Goal: Task Accomplishment & Management: Manage account settings

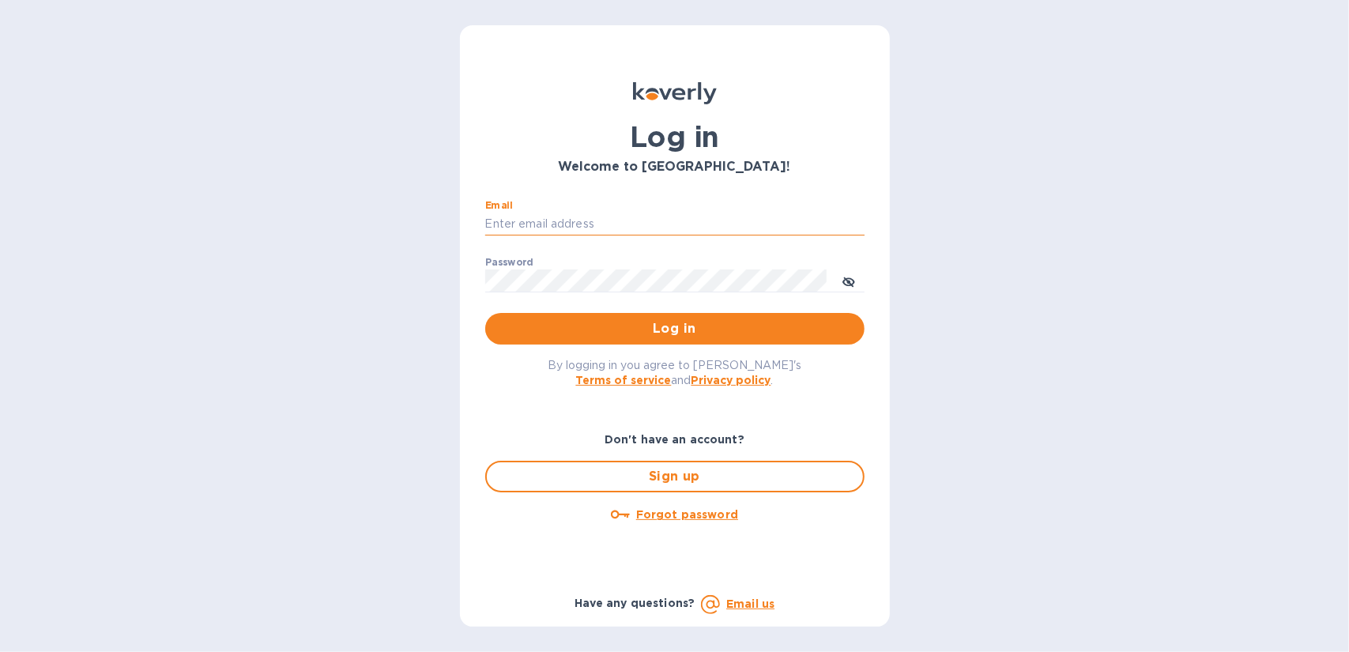
click at [591, 219] on input "Email" at bounding box center [674, 225] width 379 height 24
type input "gene@genemack.com"
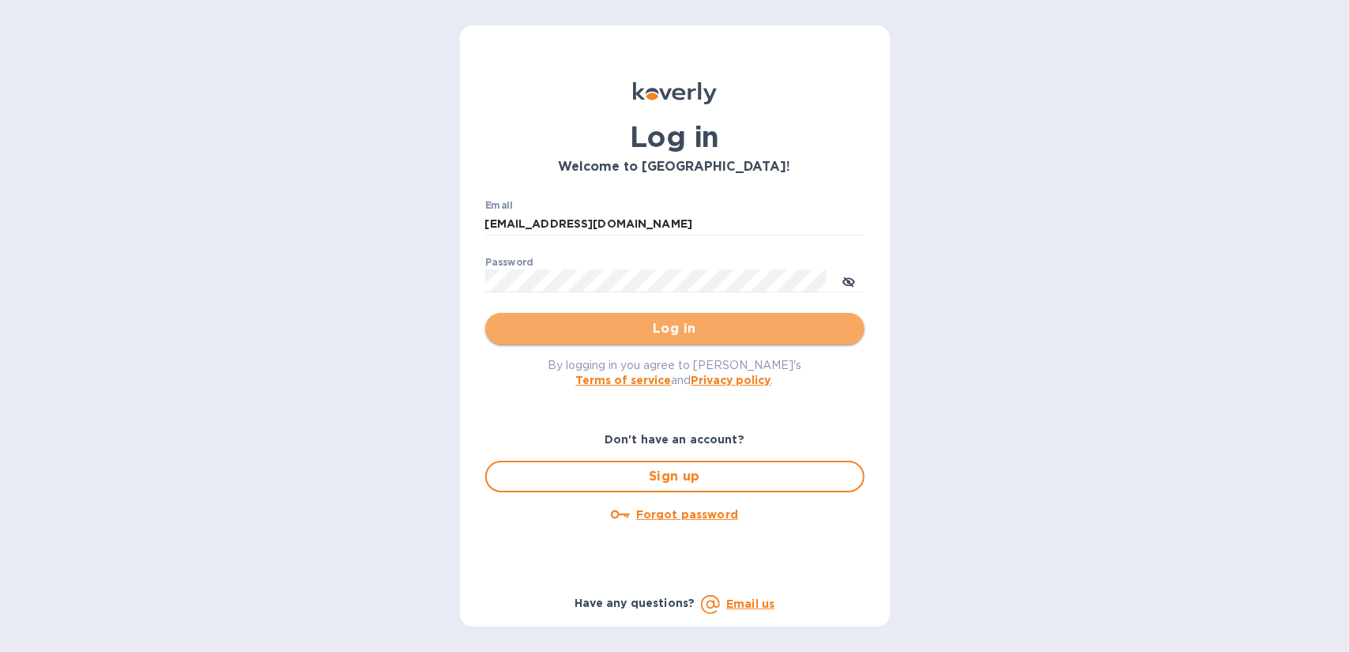
click at [662, 322] on span "Log in" at bounding box center [675, 328] width 354 height 19
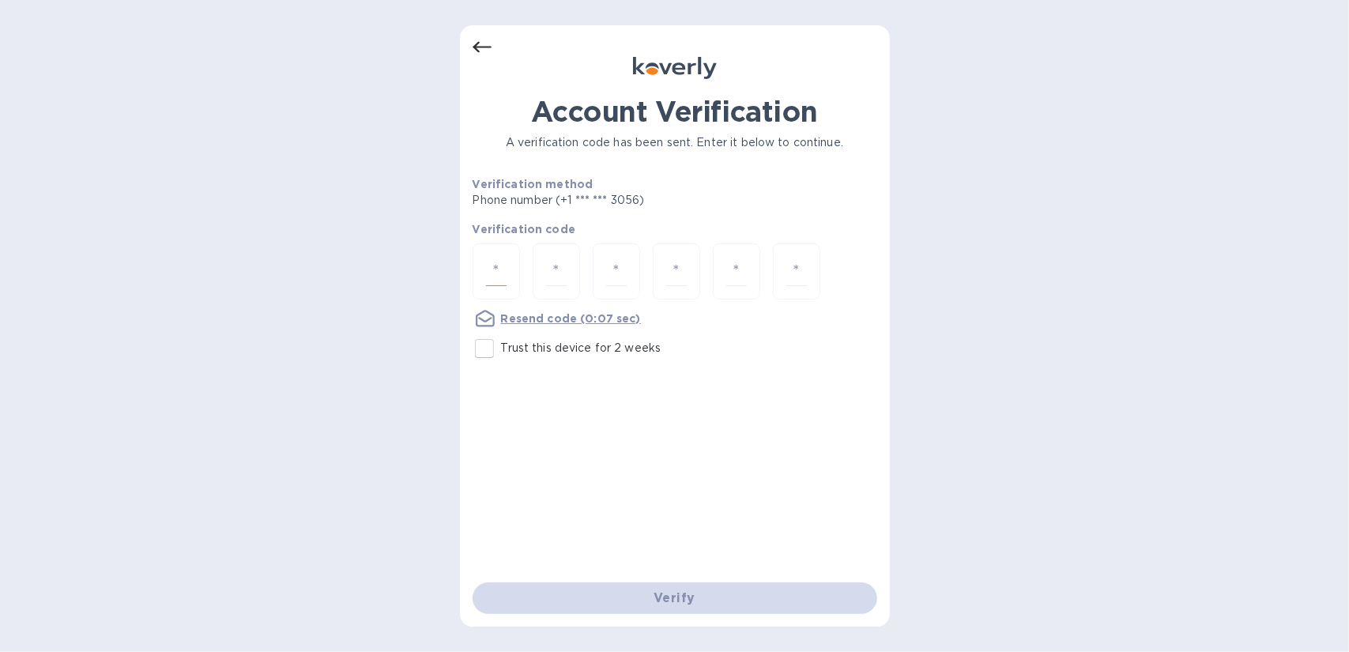
click at [495, 270] on input "number" at bounding box center [496, 271] width 21 height 29
type input "4"
type input "5"
type input "1"
type input "4"
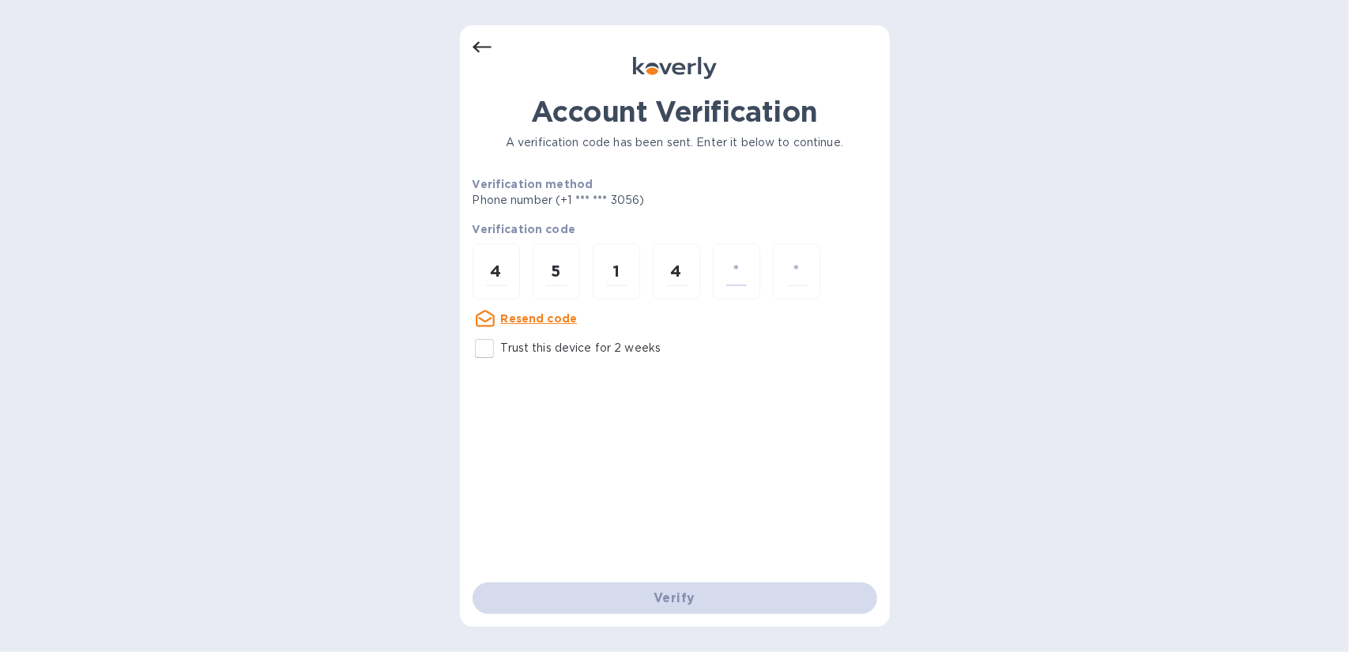
type input "4"
type input "5"
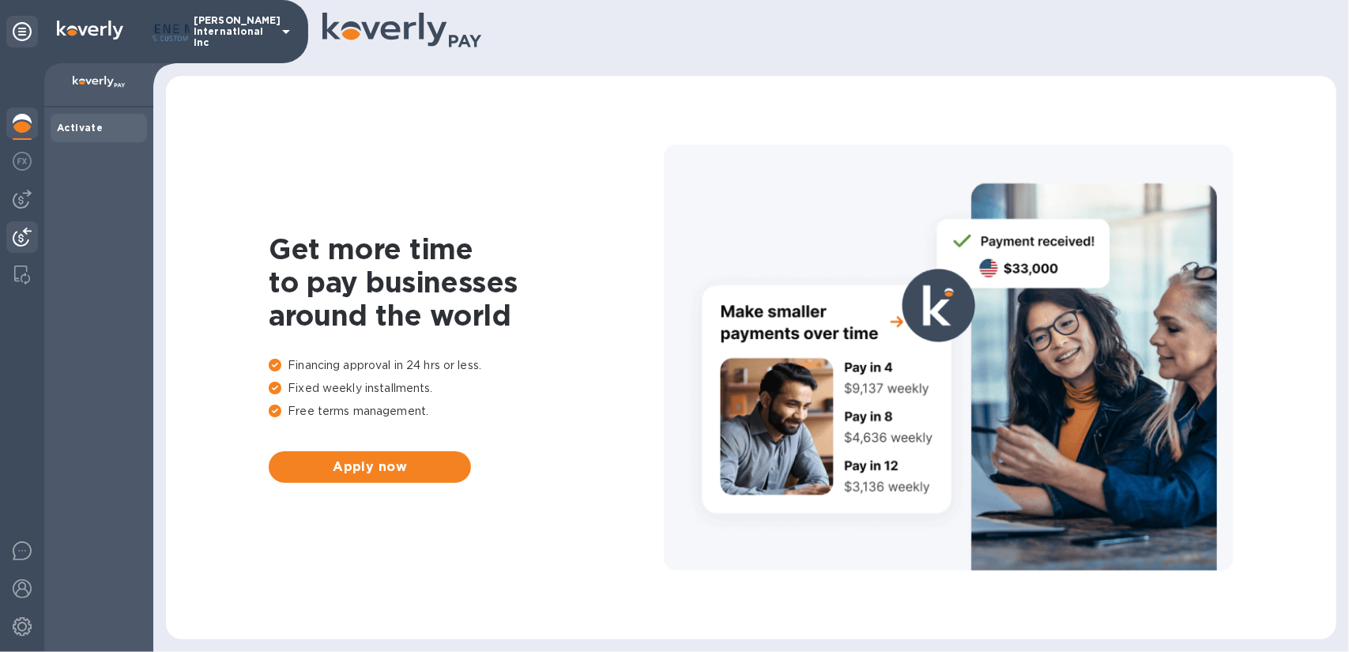
click at [24, 238] on img at bounding box center [22, 237] width 19 height 19
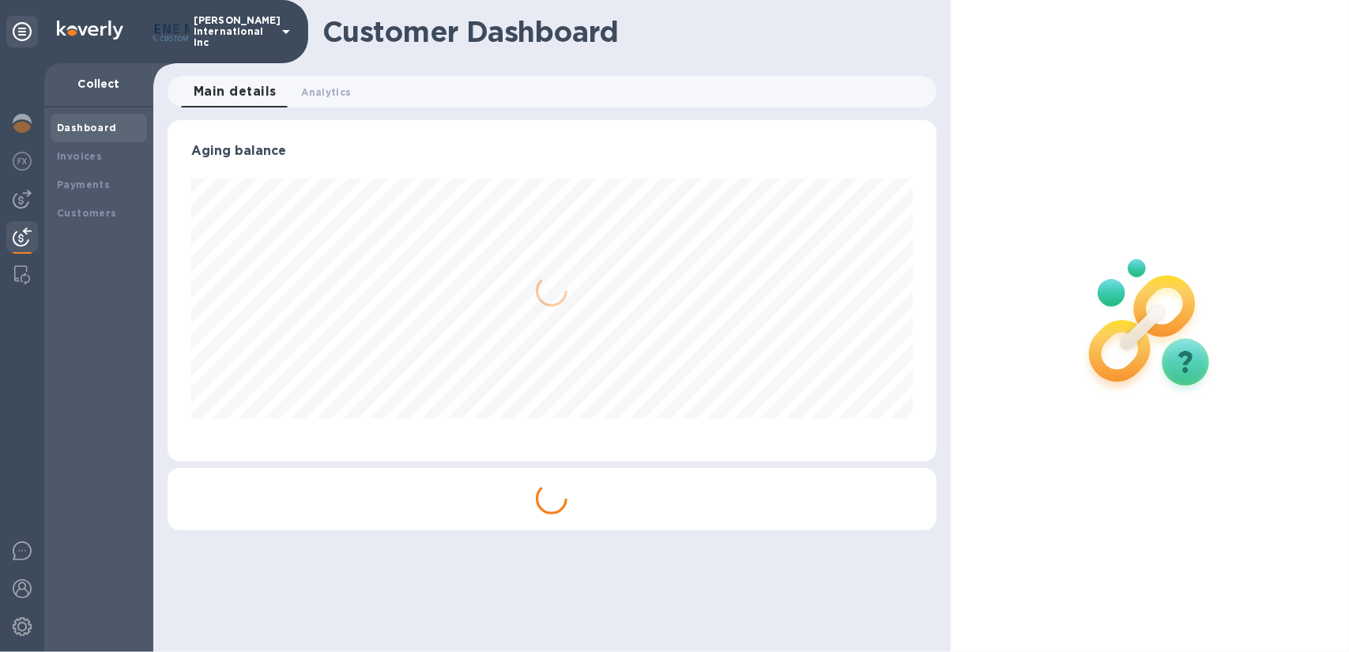
scroll to position [341, 763]
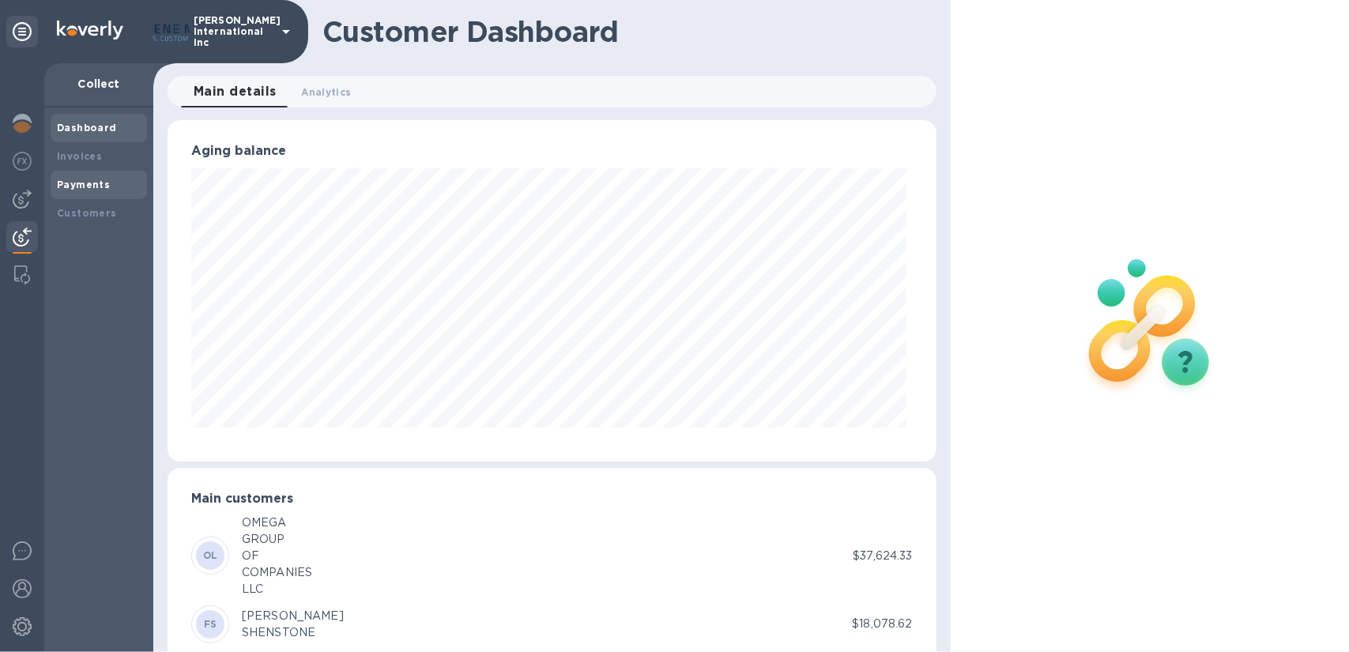
click at [93, 185] on b "Payments" at bounding box center [83, 185] width 53 height 12
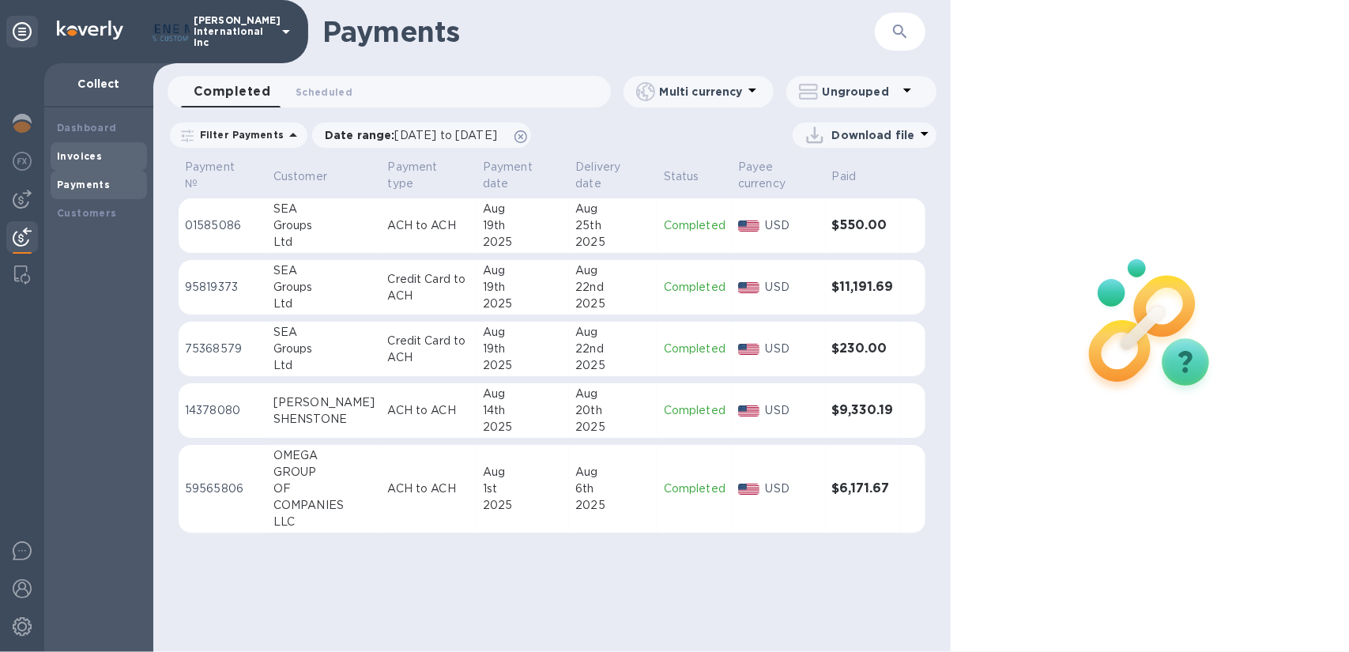
click at [84, 155] on b "Invoices" at bounding box center [79, 156] width 45 height 12
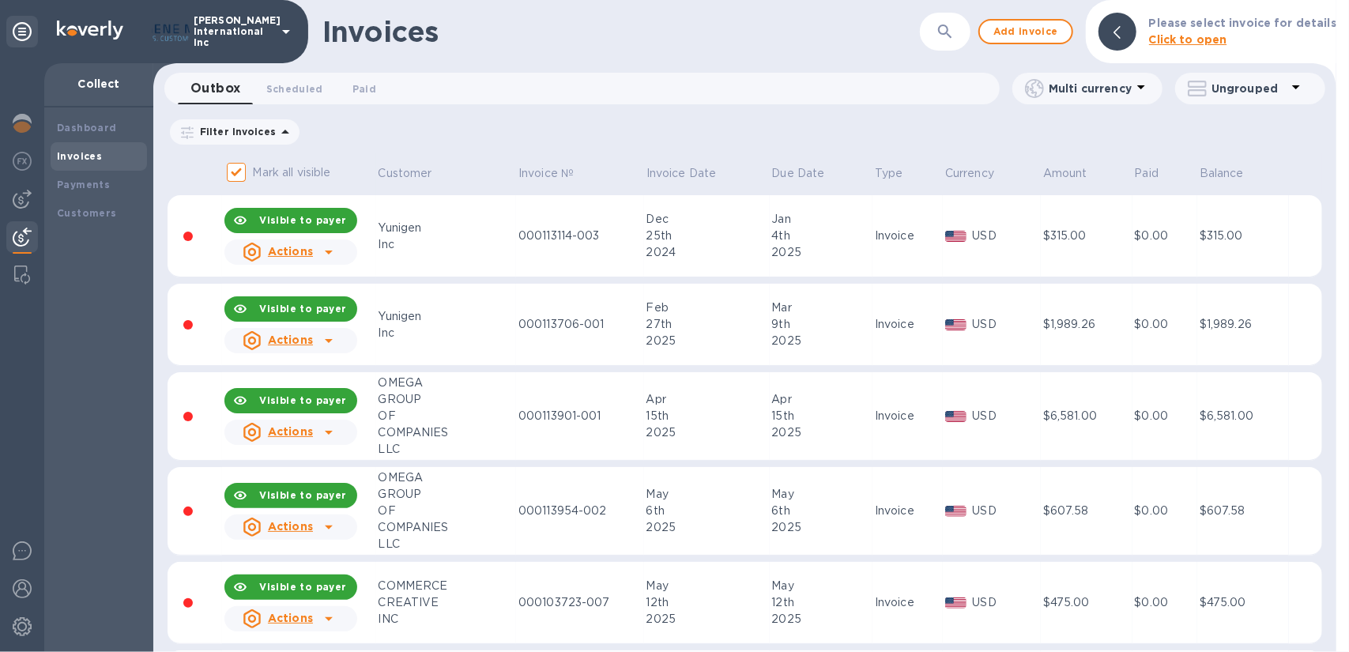
click at [951, 28] on icon "button" at bounding box center [944, 30] width 13 height 13
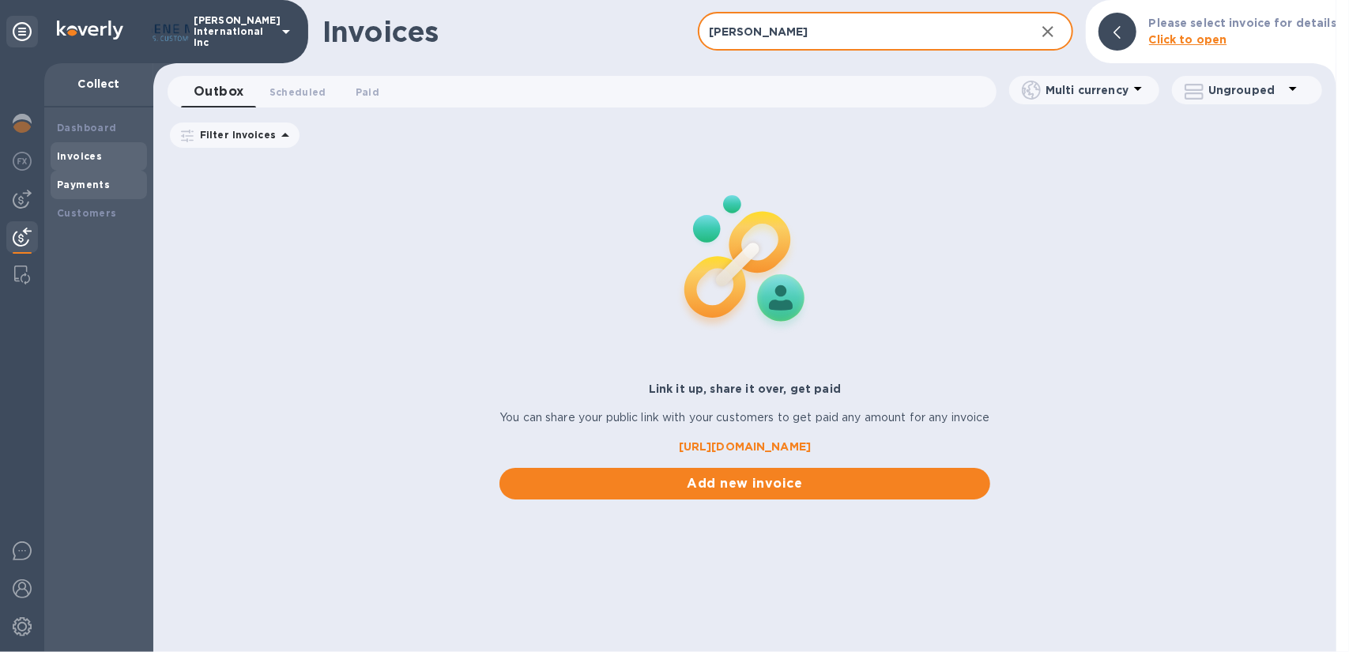
type input "[PERSON_NAME]"
click at [76, 183] on b "Payments" at bounding box center [83, 185] width 53 height 12
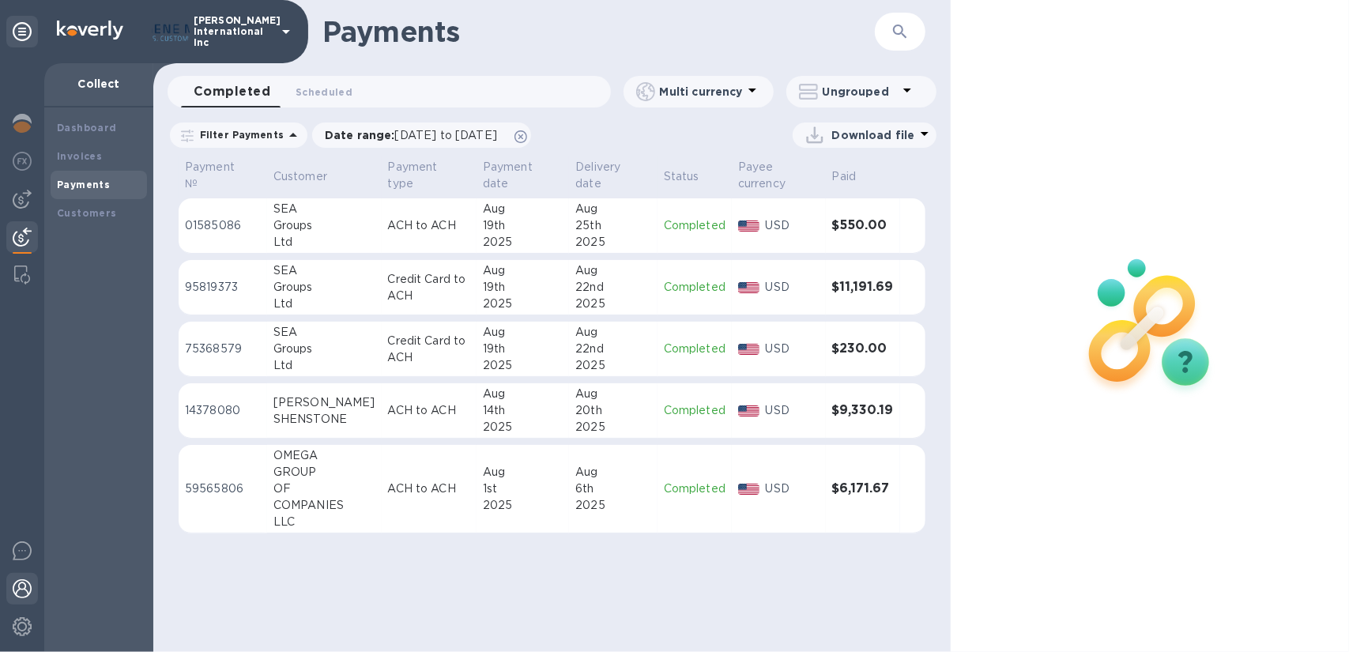
click at [25, 587] on img at bounding box center [22, 588] width 19 height 19
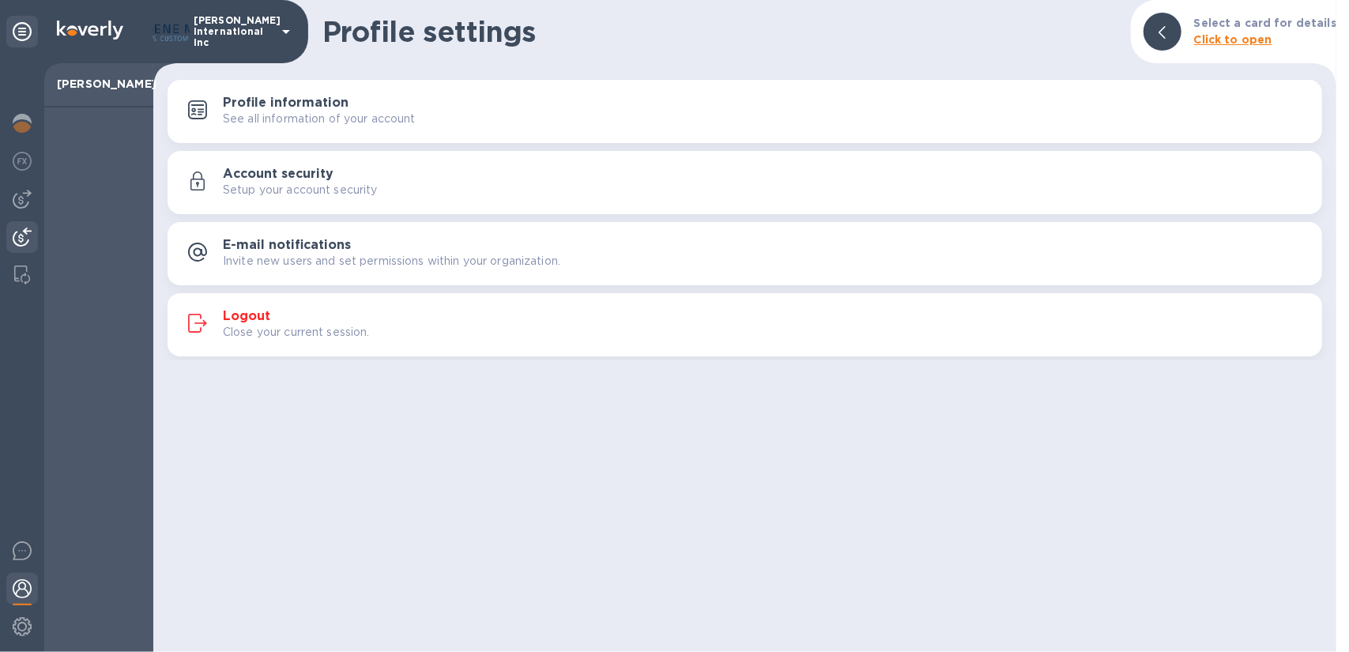
click at [28, 231] on img at bounding box center [22, 237] width 19 height 19
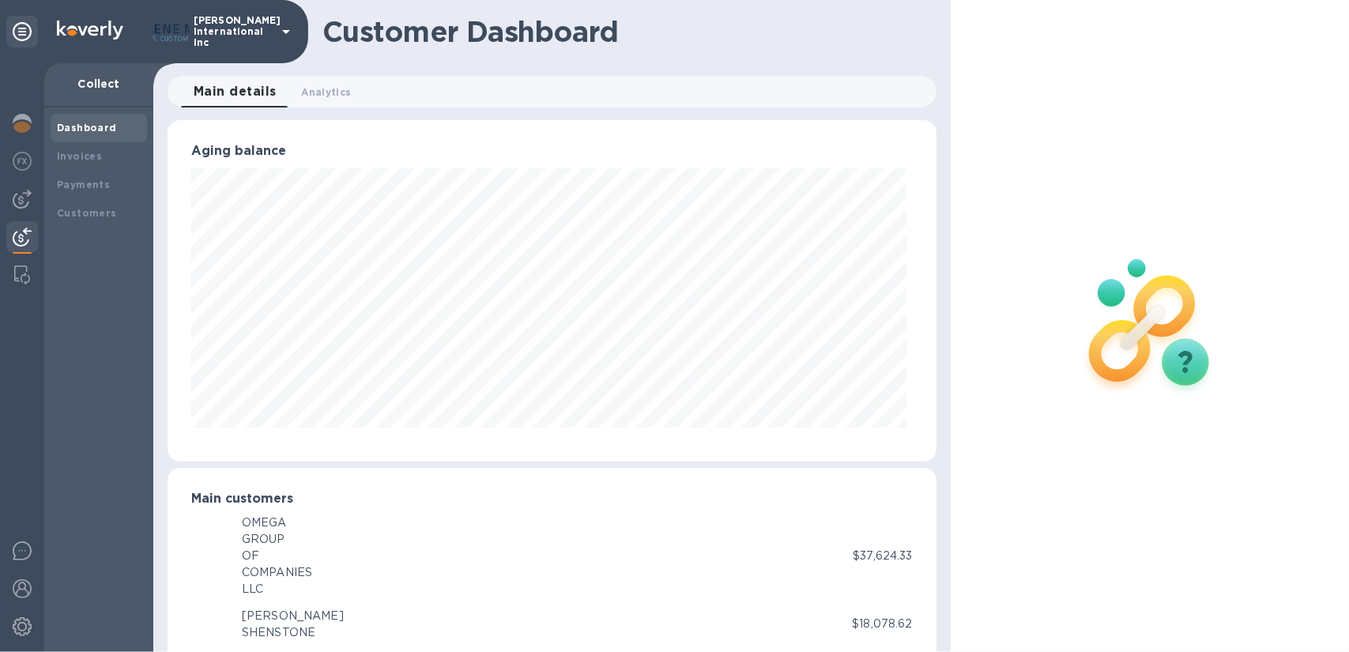
scroll to position [789913, 789492]
click at [81, 160] on b "Invoices" at bounding box center [79, 156] width 45 height 12
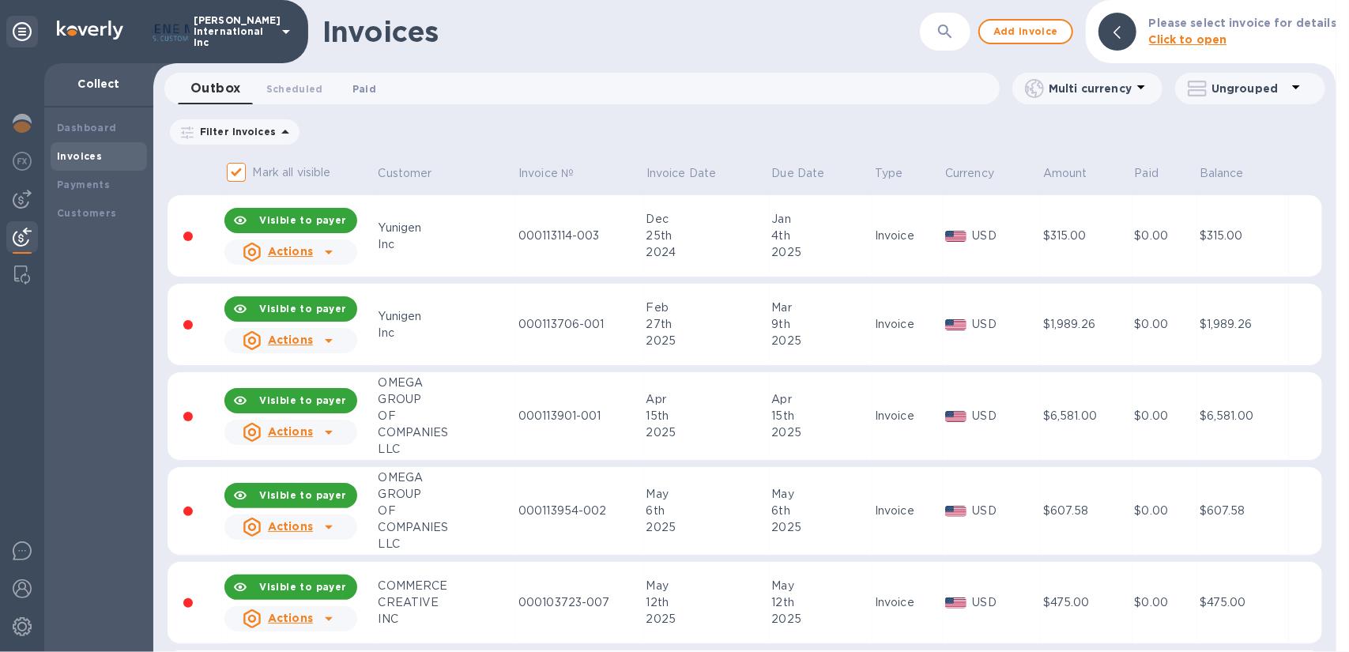
click at [364, 91] on span "Paid 0" at bounding box center [364, 89] width 24 height 17
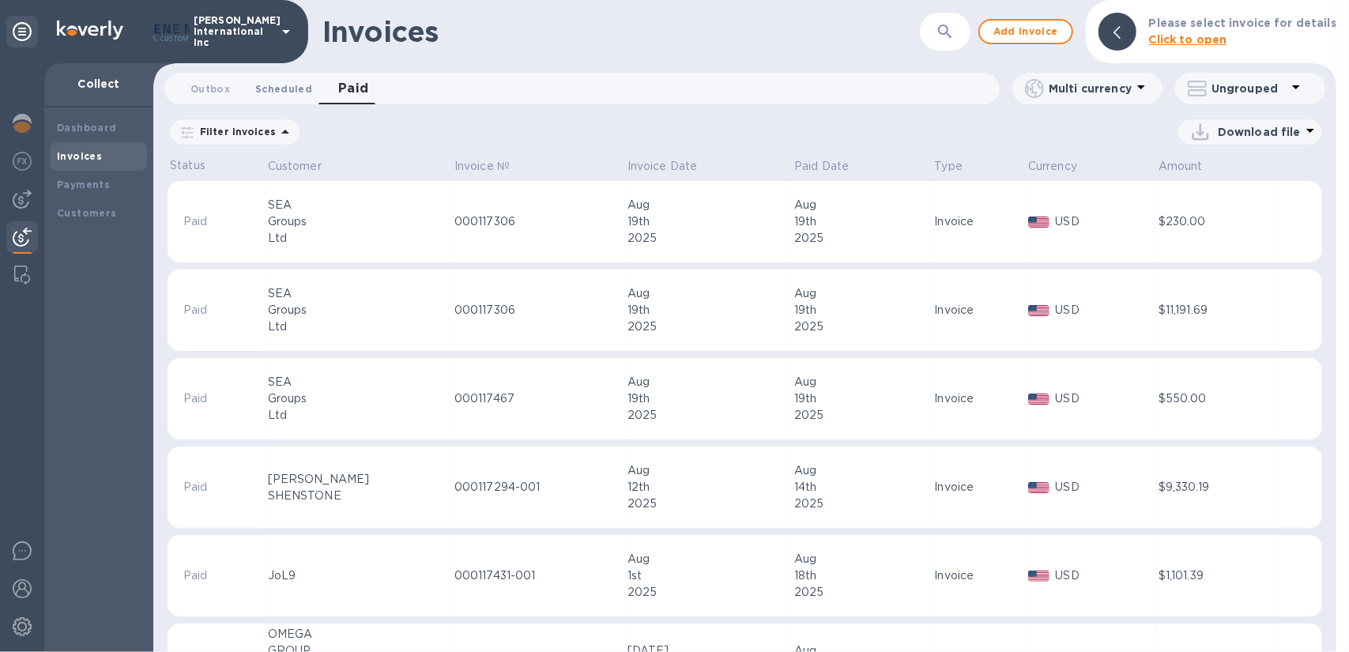
click at [273, 88] on span "Scheduled 0" at bounding box center [283, 89] width 57 height 17
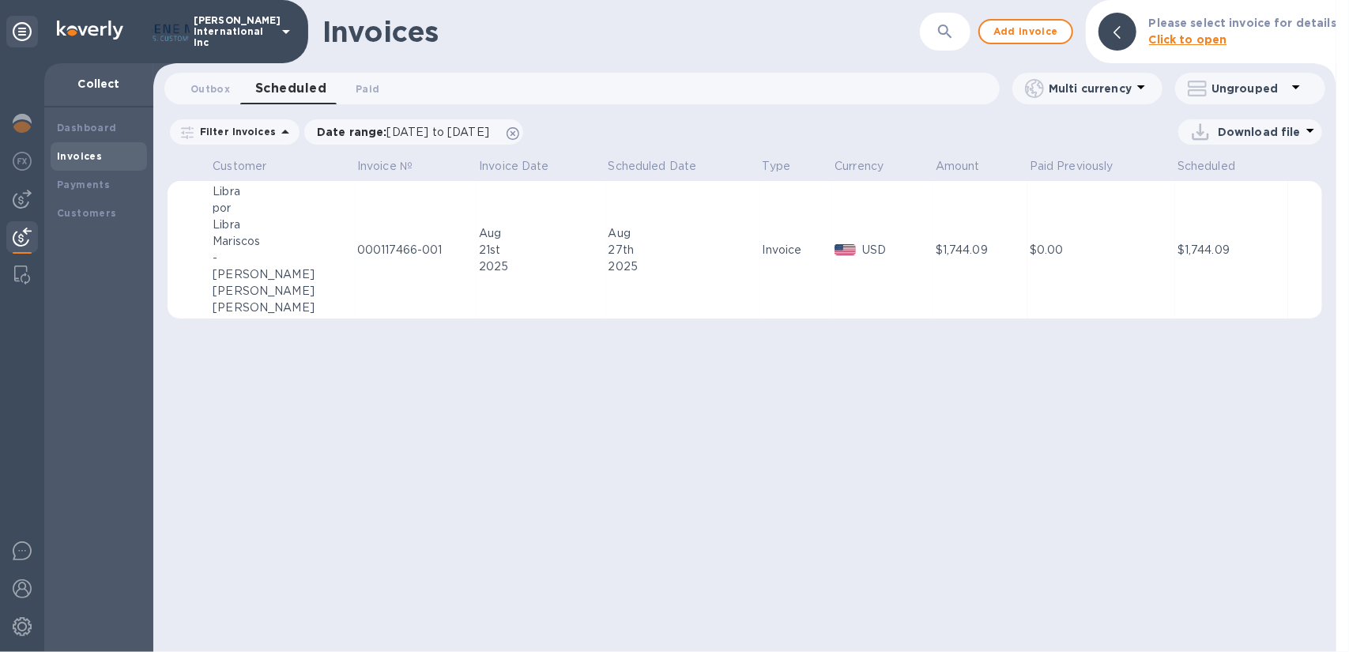
click at [93, 157] on b "Invoices" at bounding box center [79, 156] width 45 height 12
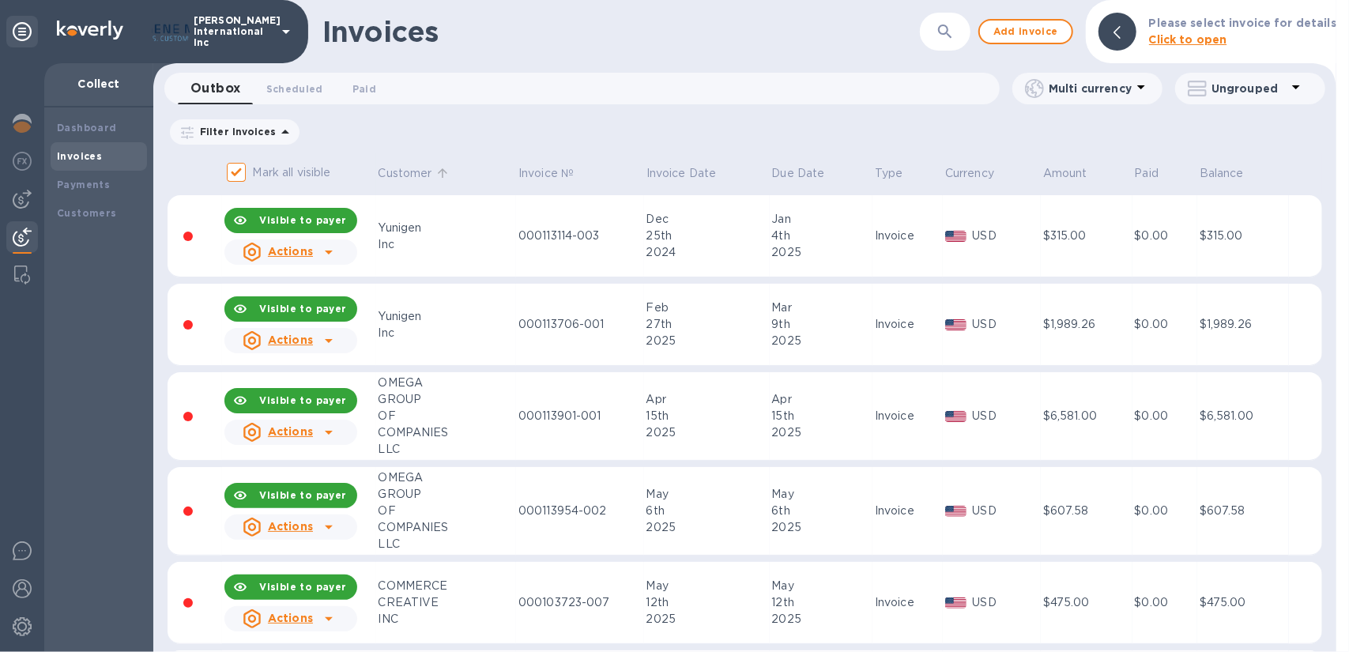
click at [414, 170] on p "Customer" at bounding box center [406, 173] width 54 height 17
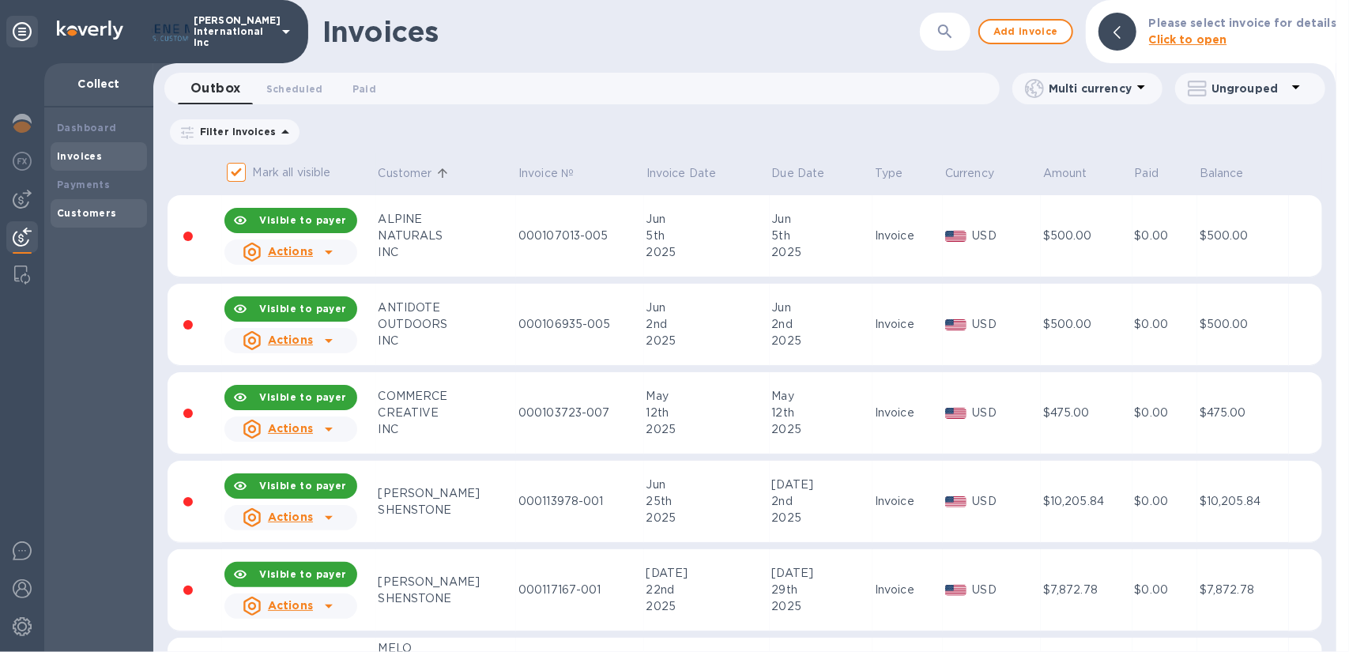
click at [97, 214] on b "Customers" at bounding box center [87, 213] width 60 height 12
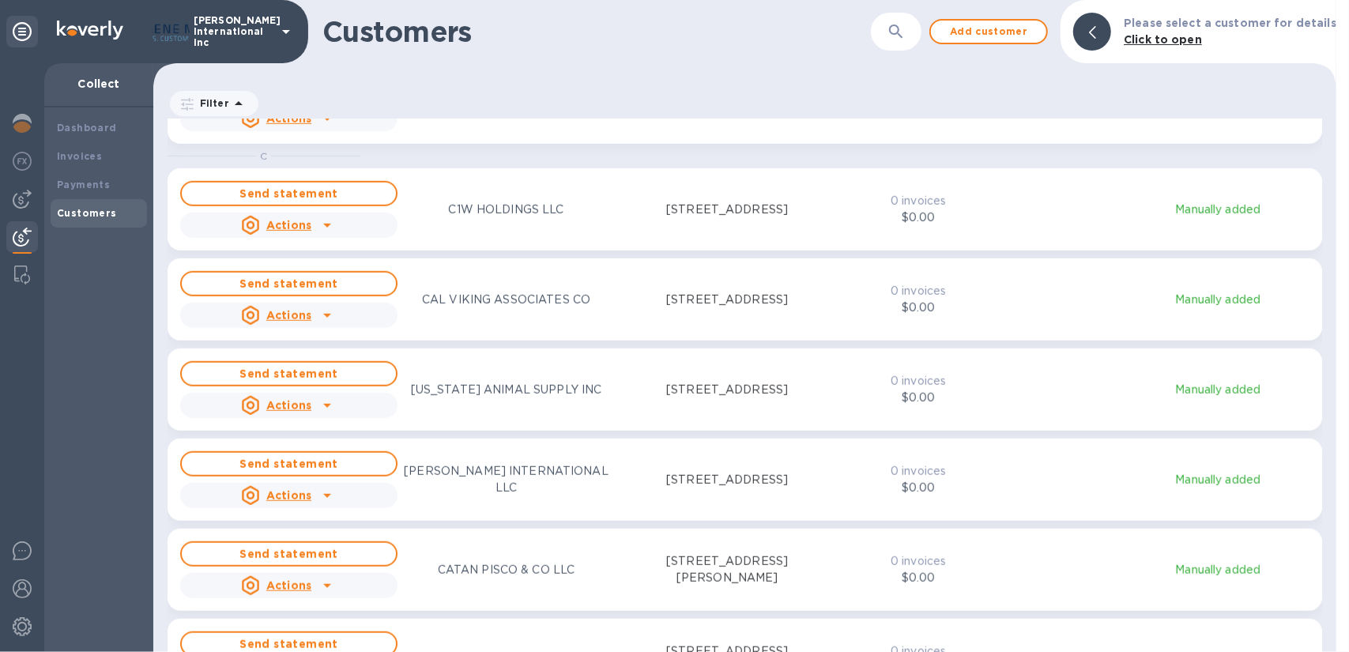
scroll to position [624, 0]
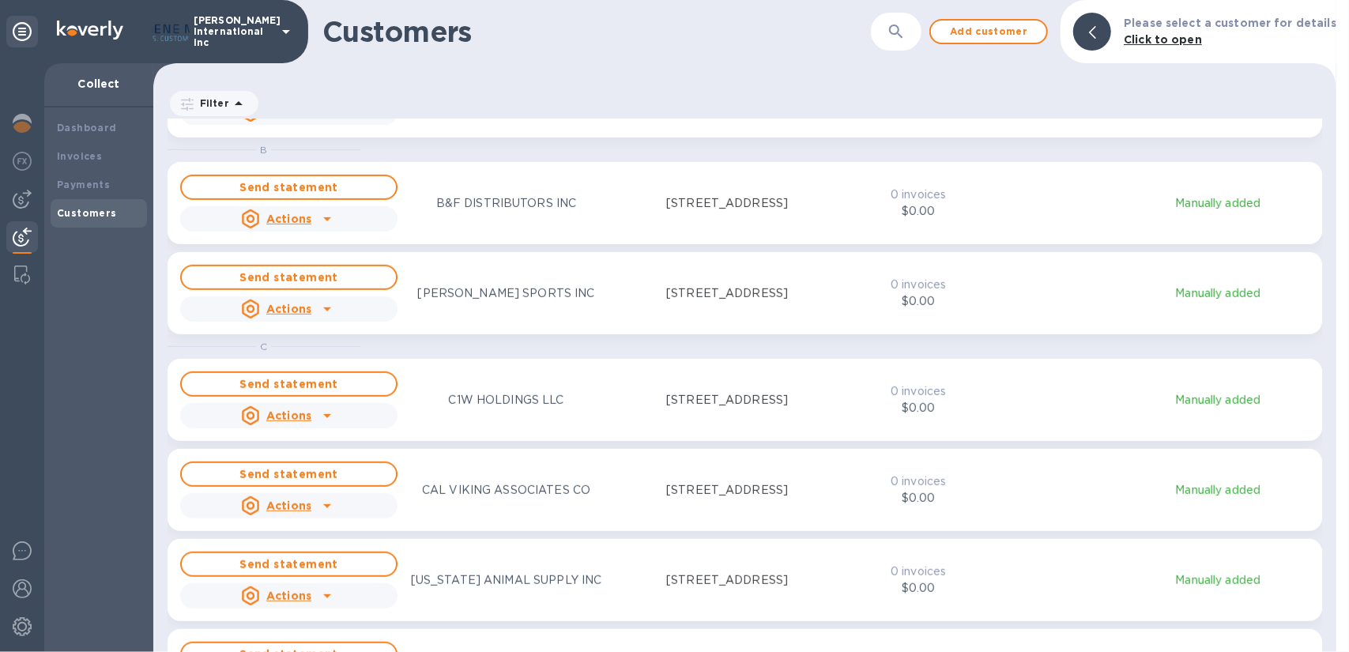
click at [289, 31] on icon at bounding box center [286, 31] width 19 height 19
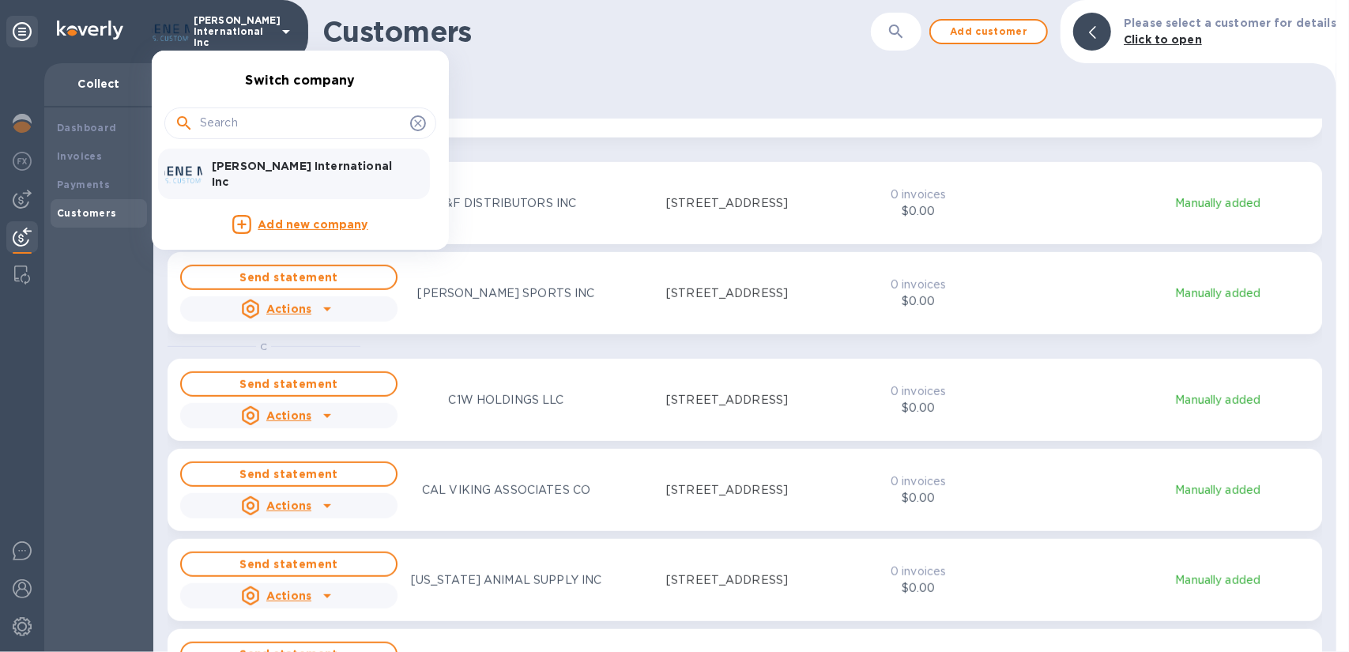
click at [289, 31] on div at bounding box center [674, 326] width 1349 height 652
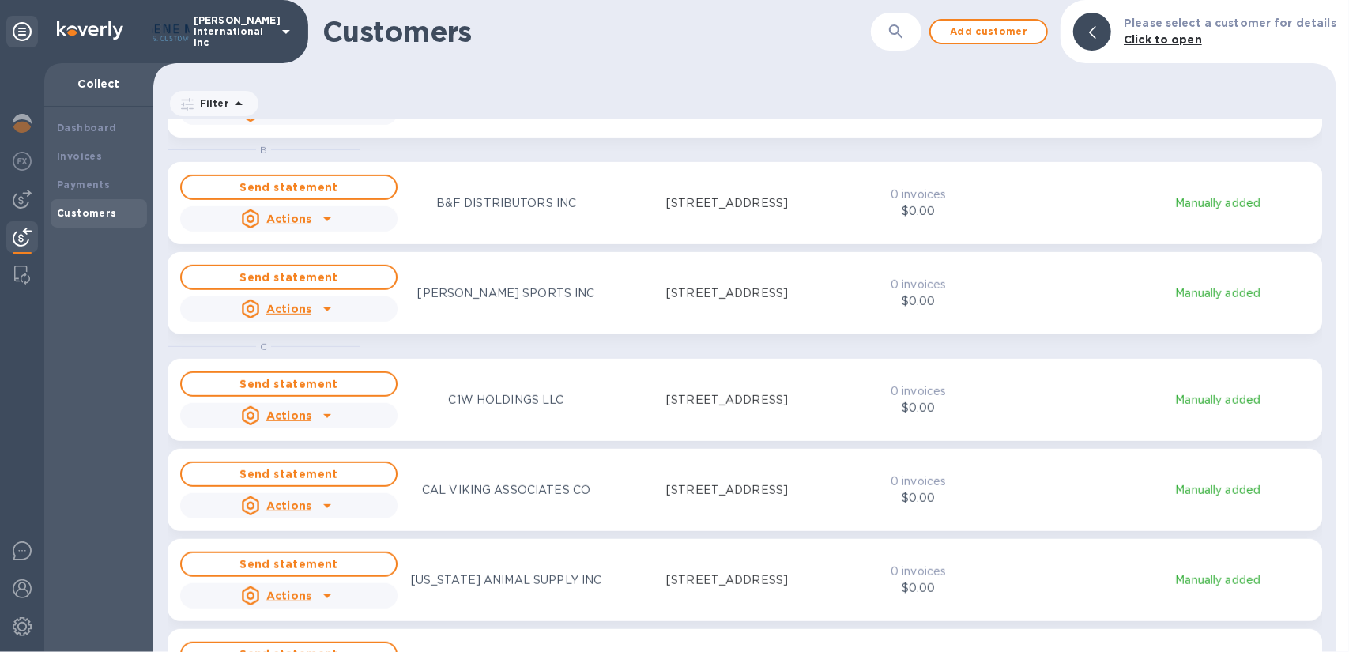
click at [1162, 41] on b "Click to open" at bounding box center [1163, 39] width 78 height 13
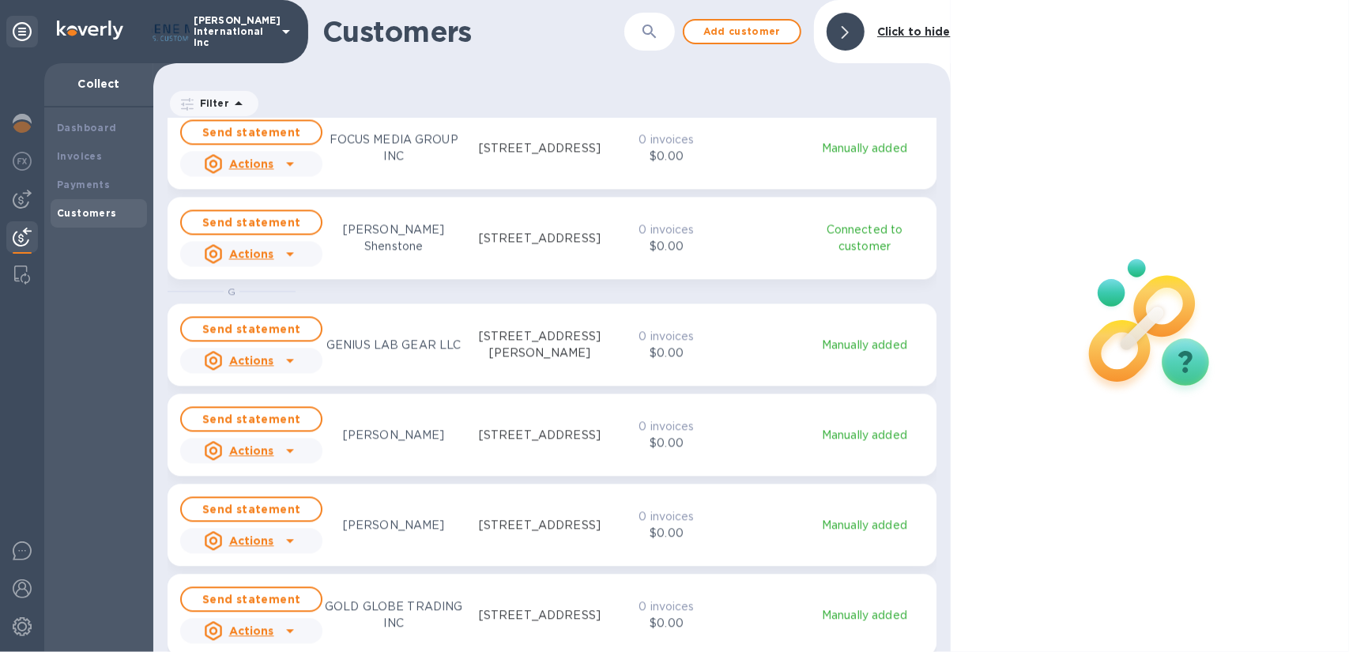
scroll to position [2371, 0]
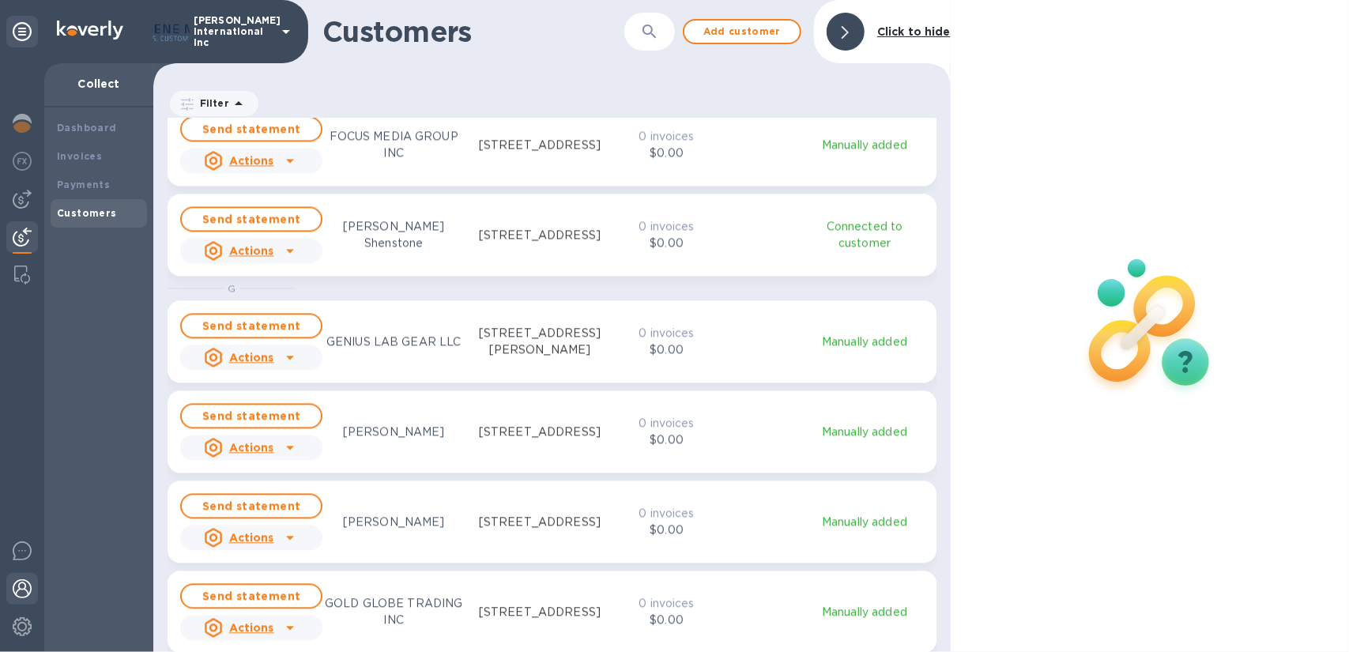
click at [25, 590] on img at bounding box center [22, 588] width 19 height 19
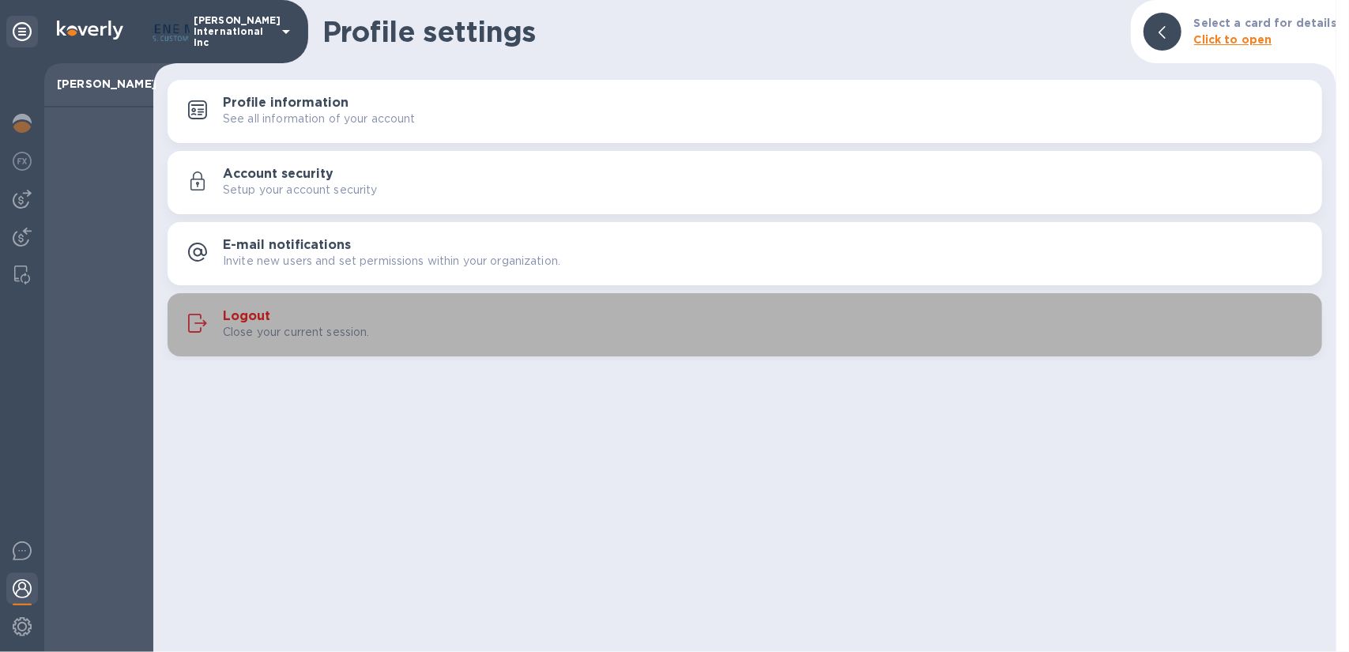
click at [245, 317] on h3 "Logout" at bounding box center [246, 316] width 47 height 15
